Goal: Task Accomplishment & Management: Manage account settings

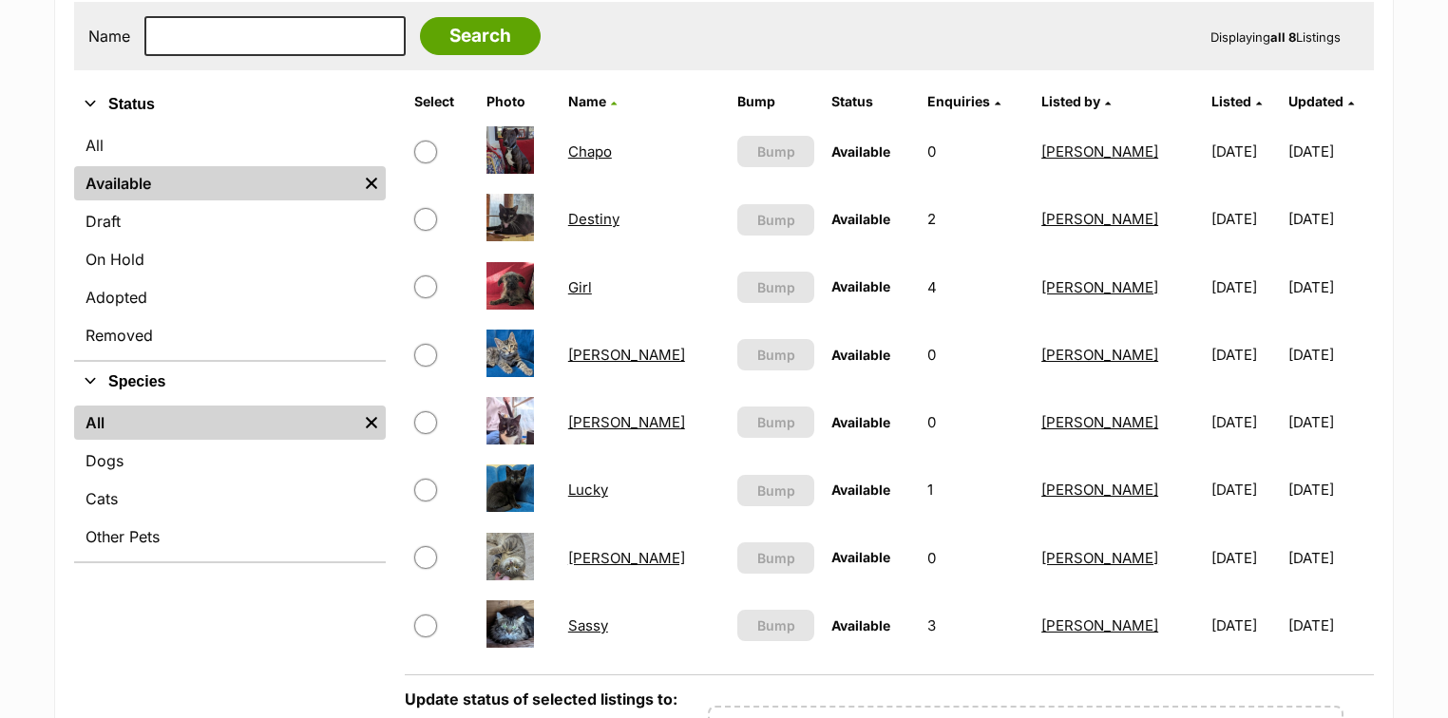
scroll to position [456, 0]
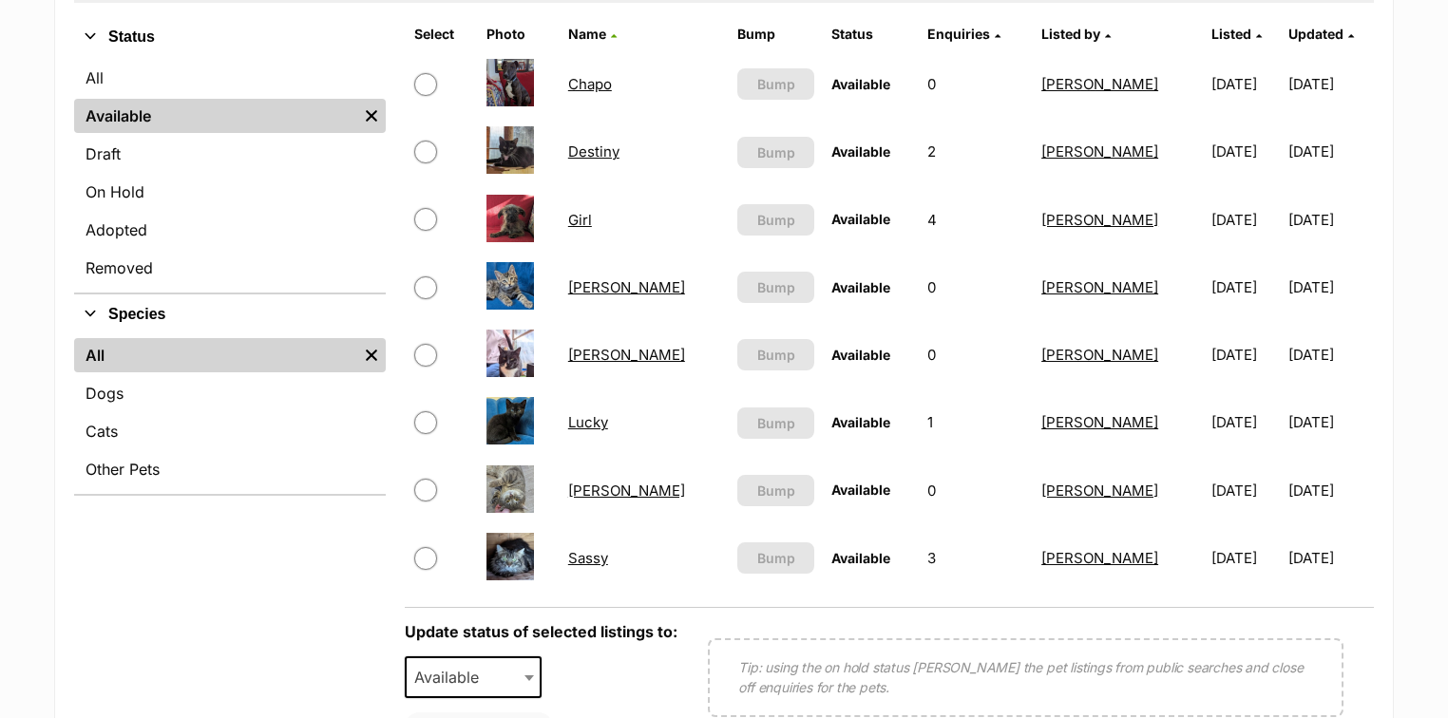
click at [591, 282] on link "[PERSON_NAME]" at bounding box center [626, 287] width 117 height 18
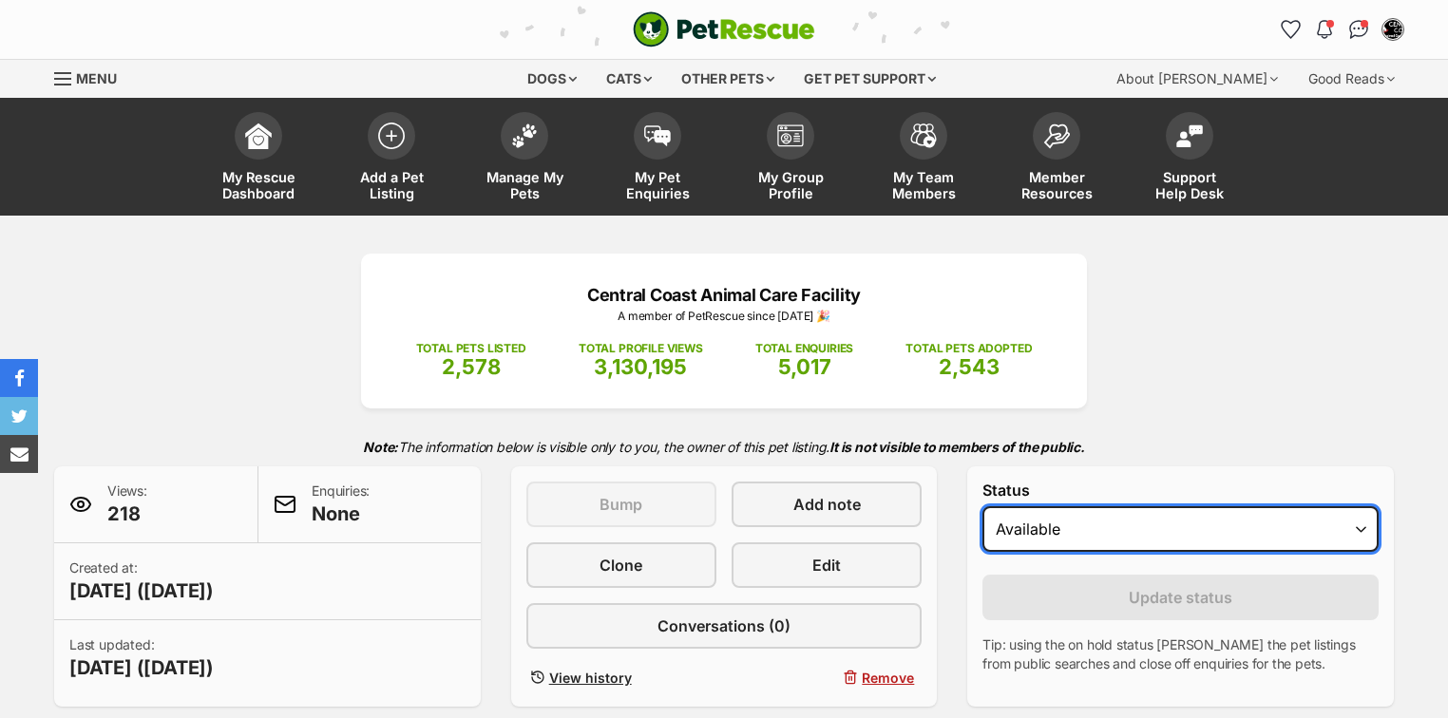
click at [1104, 517] on select "Draft Available On hold Adopted" at bounding box center [1181, 530] width 396 height 46
select select "rehomed"
click at [983, 507] on select "Draft Available On hold Adopted" at bounding box center [1181, 530] width 396 height 46
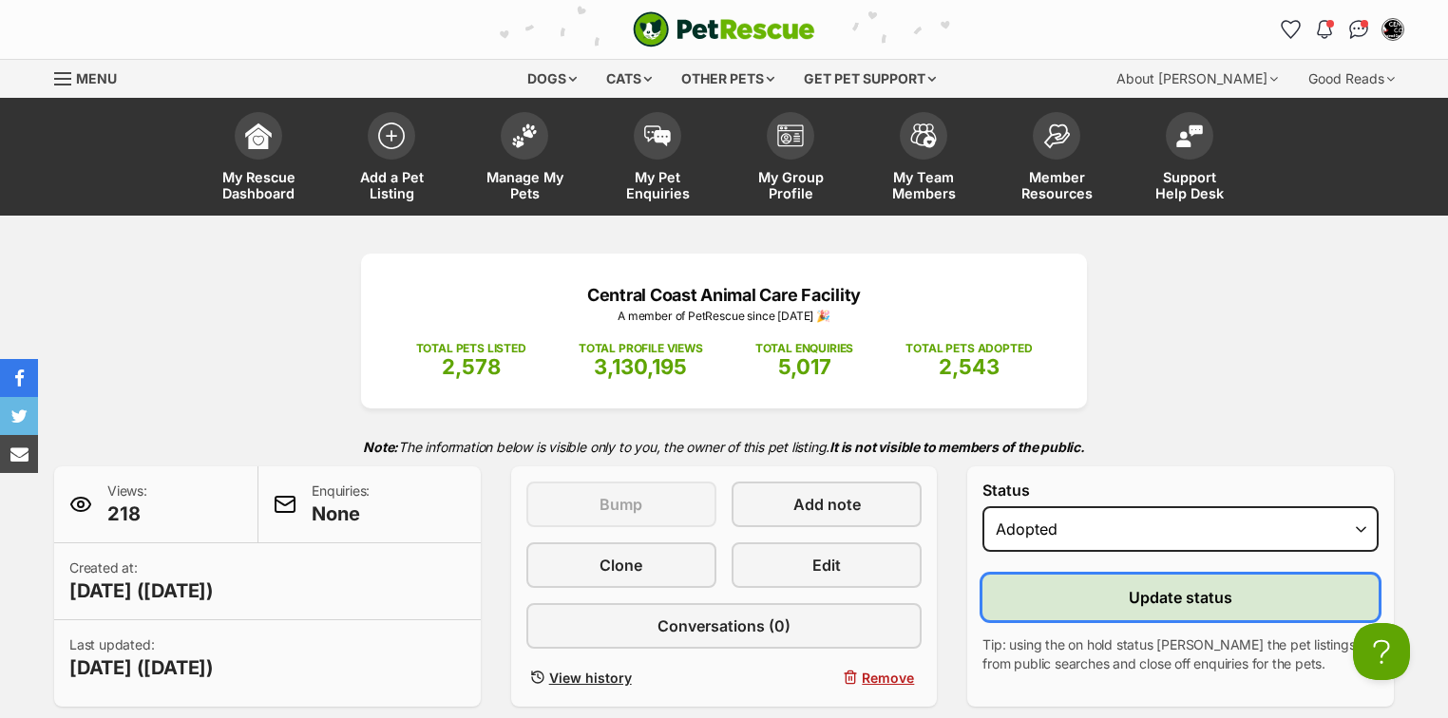
click at [1100, 596] on button "Update status" at bounding box center [1181, 598] width 396 height 46
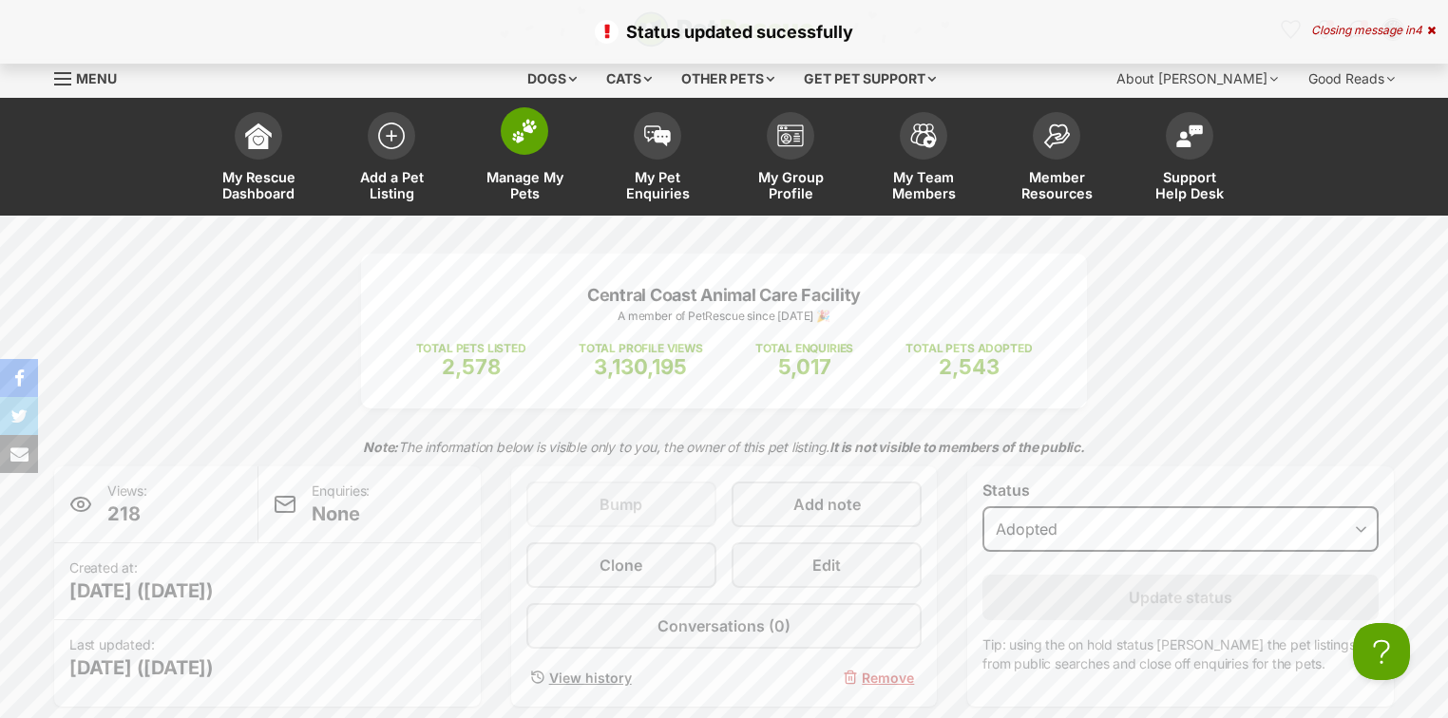
click at [531, 133] on img at bounding box center [524, 131] width 27 height 25
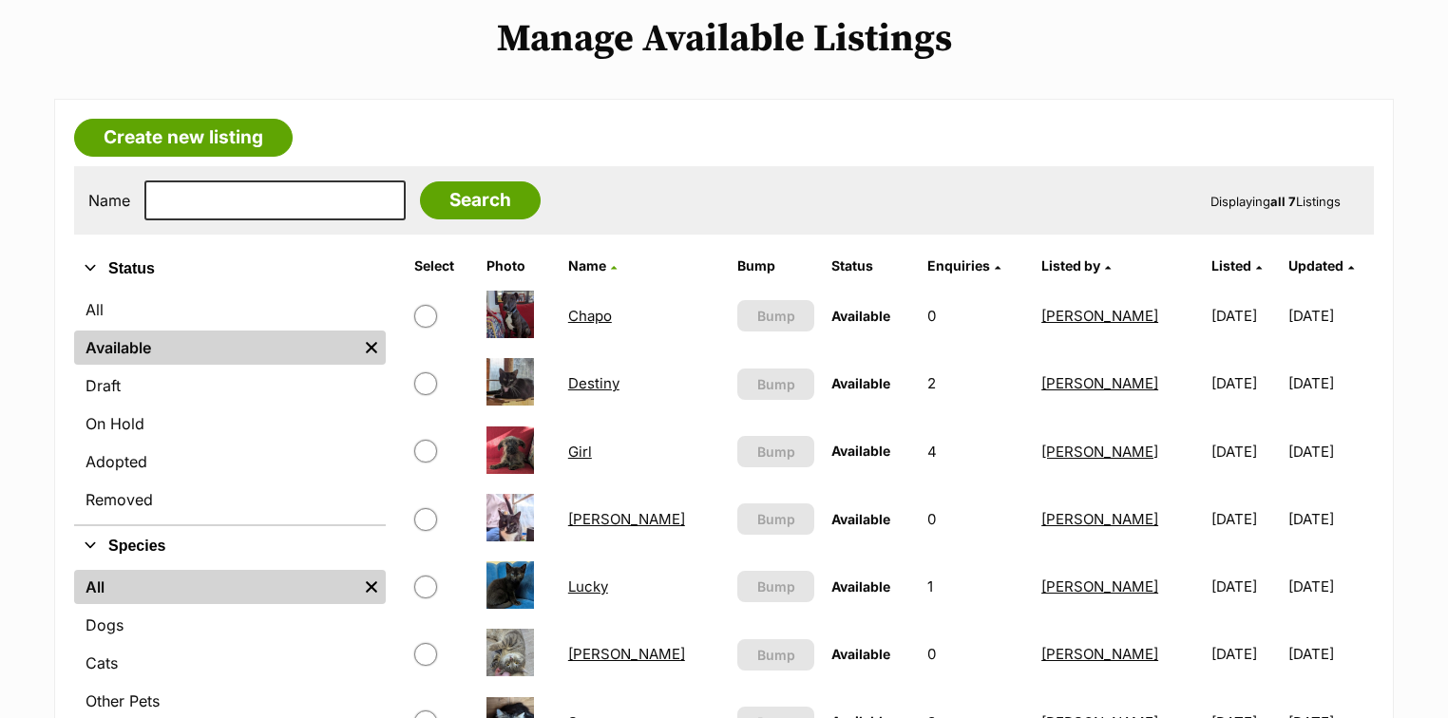
scroll to position [228, 0]
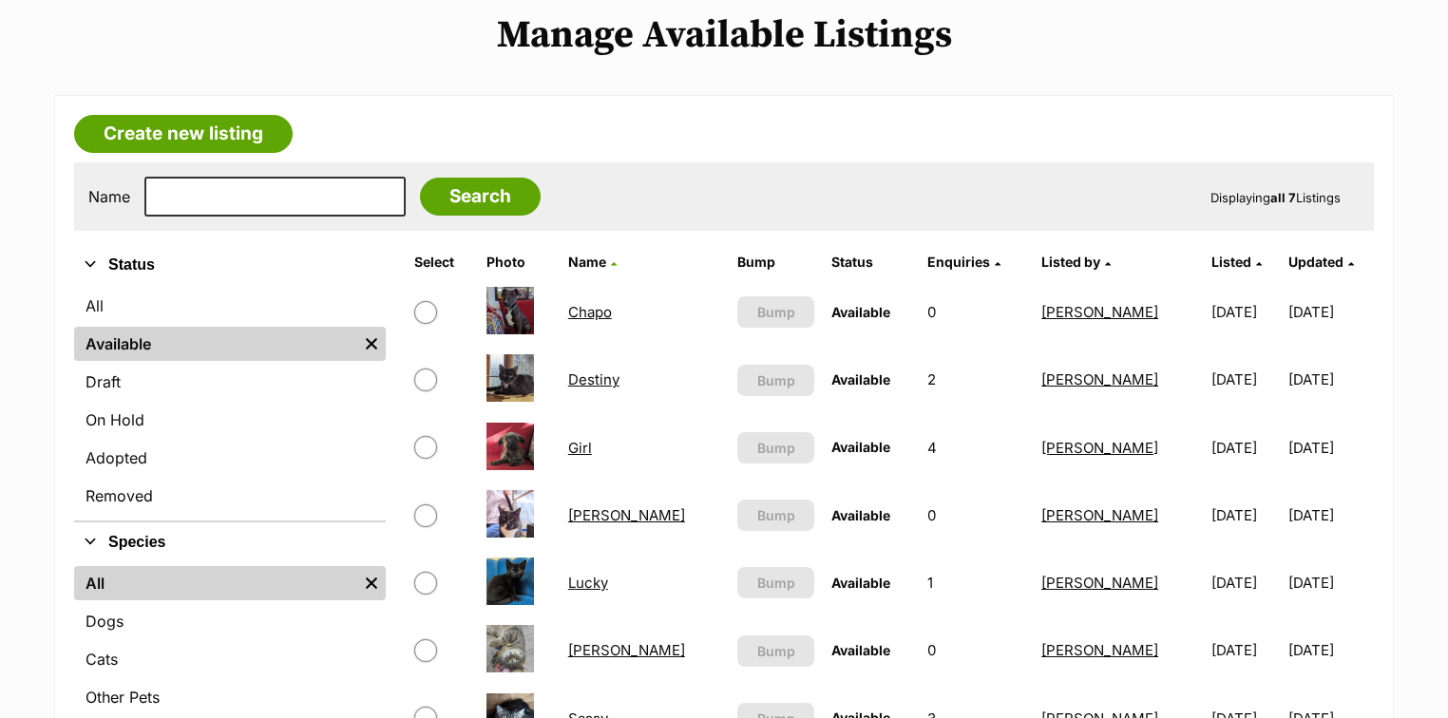
click at [584, 443] on link "Girl" at bounding box center [580, 448] width 24 height 18
